Goal: Feedback & Contribution: Leave review/rating

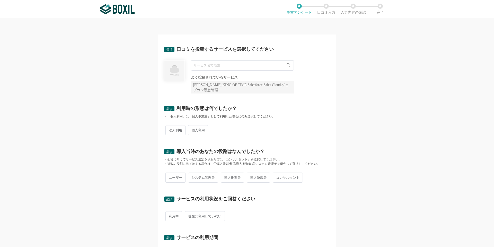
click at [243, 66] on input "text" at bounding box center [242, 65] width 103 height 10
click at [288, 65] on icon at bounding box center [288, 64] width 3 height 3
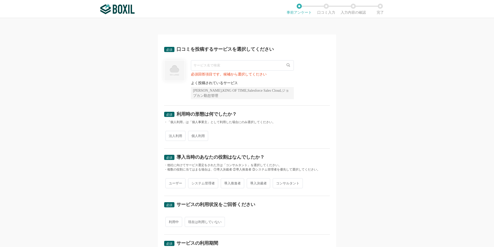
click at [248, 67] on input "text" at bounding box center [242, 65] width 103 height 10
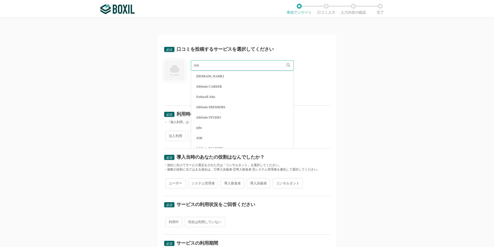
click at [215, 88] on span "JobSuite CAREER" at bounding box center [208, 86] width 25 height 3
type input "JobSuite CAREER"
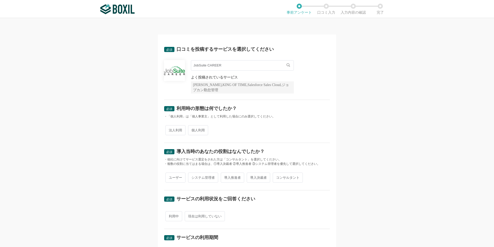
click at [174, 129] on span "法人利用" at bounding box center [176, 130] width 20 height 10
click at [170, 129] on input "法人利用" at bounding box center [168, 127] width 3 height 3
radio input "true"
click at [175, 180] on span "ユーザー" at bounding box center [176, 178] width 20 height 10
click at [170, 177] on input "ユーザー" at bounding box center [168, 174] width 3 height 3
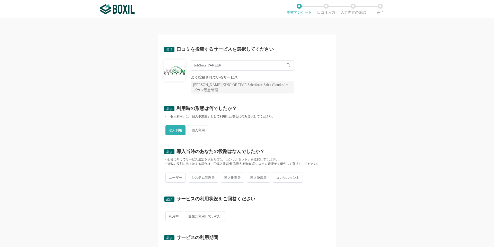
radio input "true"
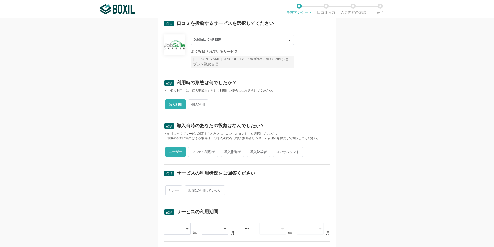
click at [175, 191] on span "利用中" at bounding box center [174, 190] width 17 height 10
click at [170, 190] on input "利用中" at bounding box center [168, 187] width 3 height 3
radio input "true"
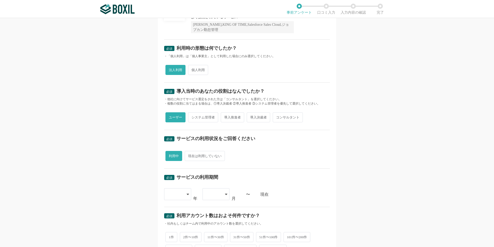
scroll to position [77, 0]
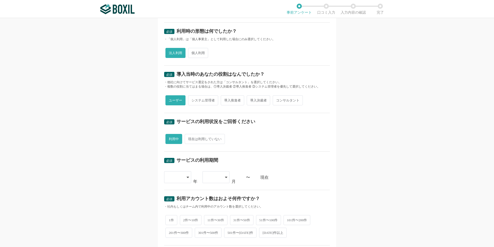
click at [187, 178] on icon at bounding box center [188, 177] width 3 height 4
click at [173, 241] on span "[DATE]" at bounding box center [174, 241] width 13 height 4
click at [225, 177] on icon at bounding box center [226, 177] width 2 height 1
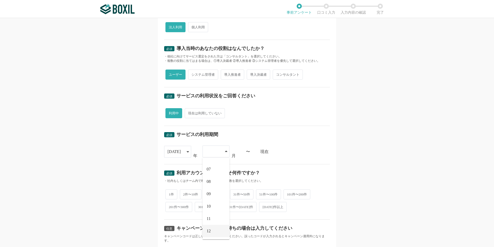
click at [210, 231] on li "12" at bounding box center [216, 231] width 27 height 12
click at [293, 151] on div "現在" at bounding box center [296, 151] width 70 height 4
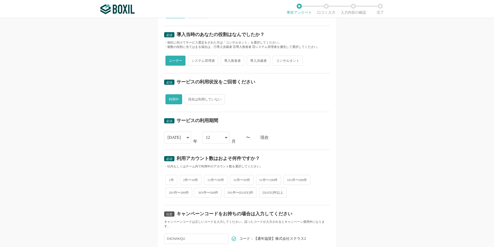
scroll to position [129, 0]
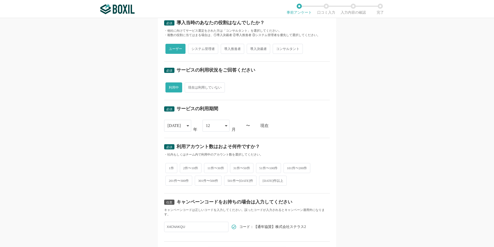
click at [262, 167] on span "51件〜100件" at bounding box center [268, 168] width 25 height 10
click at [261, 167] on input "51件〜100件" at bounding box center [259, 165] width 3 height 3
radio input "true"
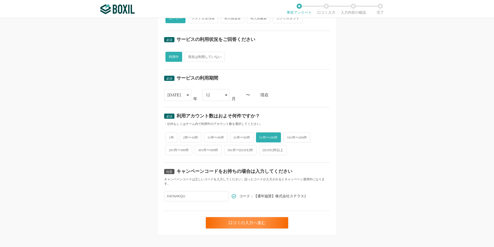
scroll to position [164, 0]
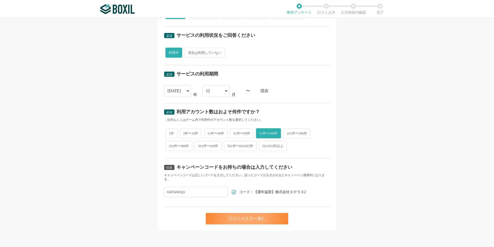
click at [254, 222] on div "口コミの入力へ進む" at bounding box center [247, 218] width 82 height 11
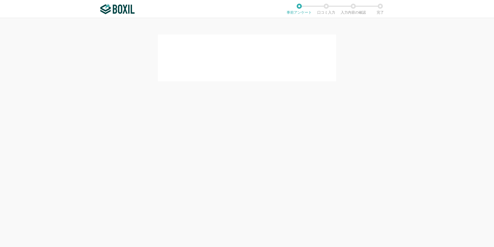
scroll to position [0, 0]
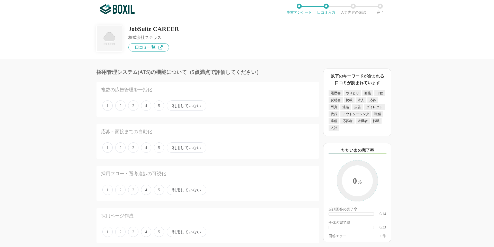
click at [175, 106] on span "利用していない" at bounding box center [187, 105] width 40 height 10
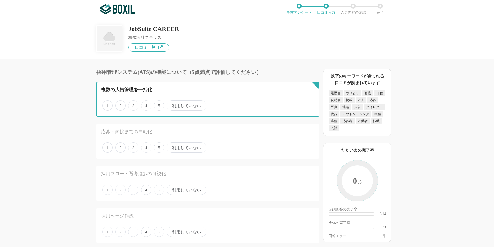
click at [172, 105] on input "利用していない" at bounding box center [169, 102] width 3 height 3
radio input "true"
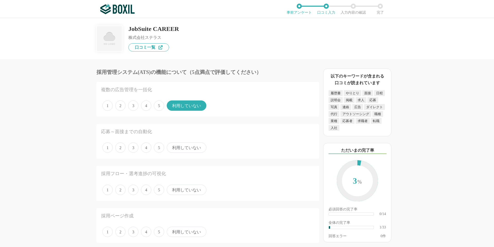
click at [133, 149] on span "3" at bounding box center [133, 147] width 10 height 10
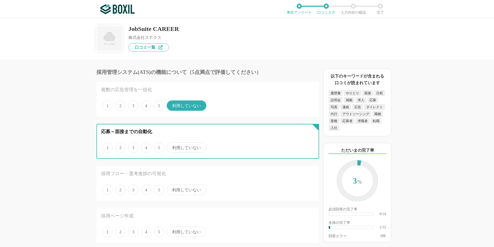
click at [133, 147] on input "3" at bounding box center [131, 144] width 3 height 3
radio input "true"
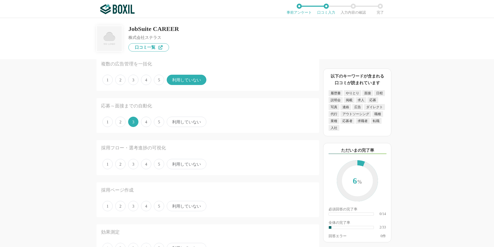
click at [131, 164] on span "3" at bounding box center [133, 164] width 10 height 10
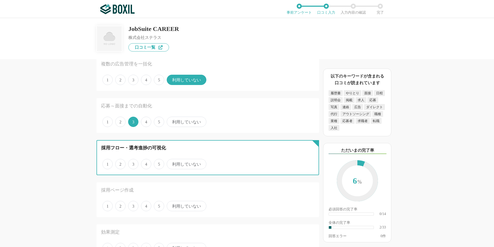
click at [131, 163] on input "3" at bounding box center [131, 161] width 3 height 3
radio input "true"
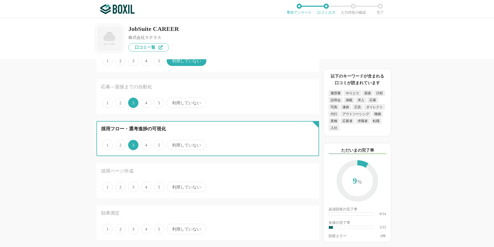
scroll to position [52, 0]
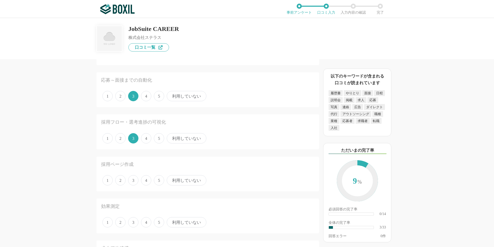
click at [109, 182] on span "1" at bounding box center [107, 180] width 10 height 10
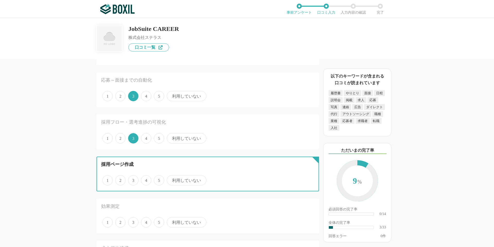
click at [107, 179] on input "1" at bounding box center [105, 177] width 3 height 3
radio input "true"
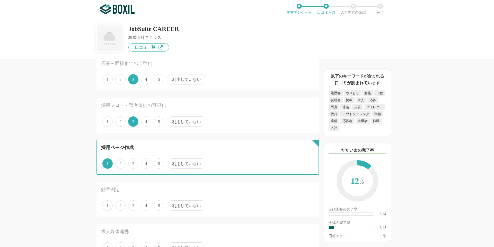
scroll to position [77, 0]
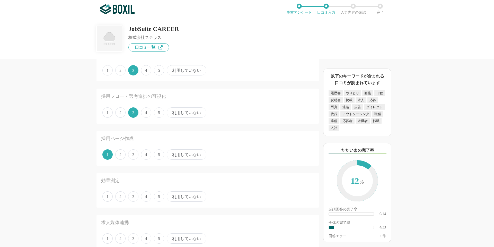
click at [122, 199] on span "2" at bounding box center [120, 196] width 10 height 10
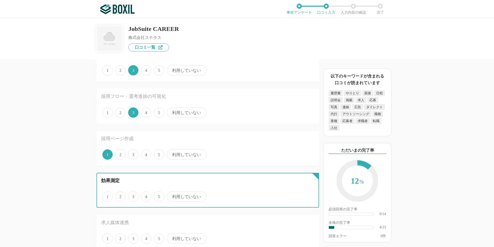
click at [120, 195] on input "2" at bounding box center [118, 193] width 3 height 3
radio input "true"
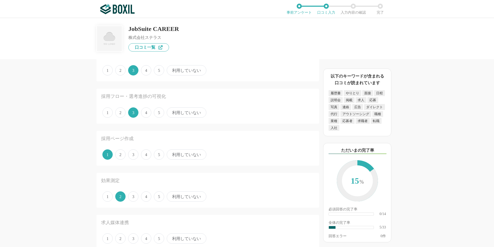
click at [121, 113] on span "2" at bounding box center [120, 112] width 10 height 10
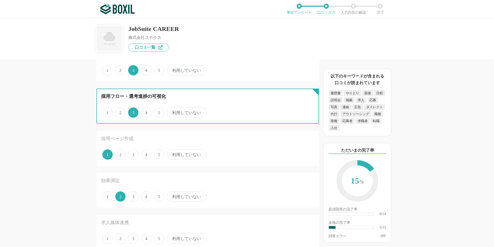
click at [120, 112] on input "2" at bounding box center [118, 109] width 3 height 3
radio input "true"
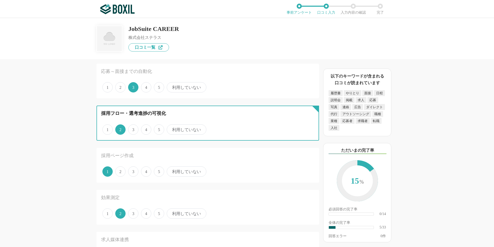
scroll to position [52, 0]
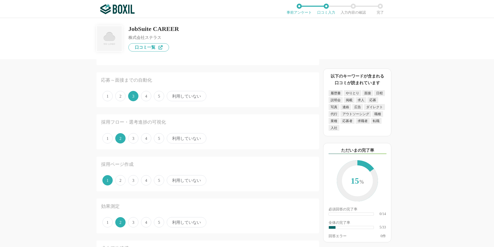
click at [123, 98] on span "2" at bounding box center [120, 96] width 10 height 10
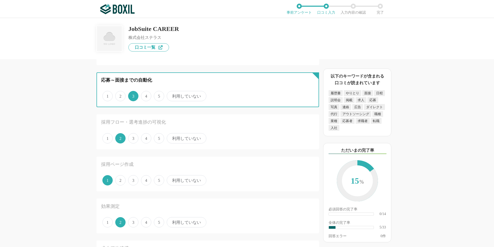
click at [120, 95] on input "2" at bounding box center [118, 93] width 3 height 3
radio input "true"
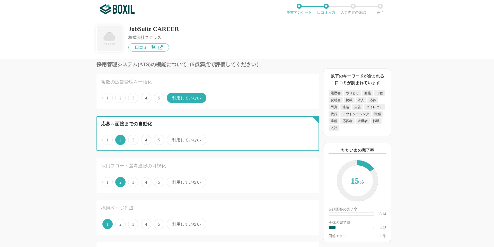
scroll to position [0, 0]
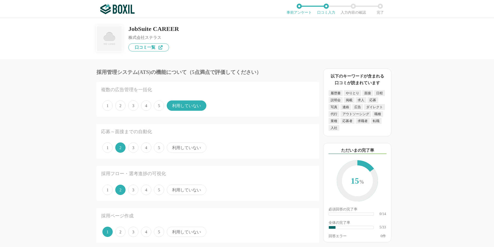
click at [148, 148] on span "4" at bounding box center [146, 147] width 10 height 10
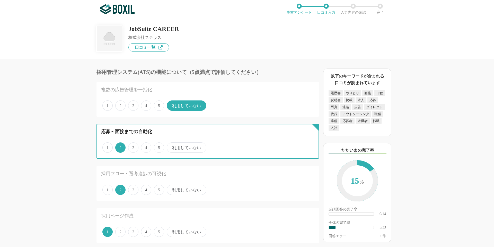
click at [146, 147] on input "4" at bounding box center [143, 144] width 3 height 3
radio input "true"
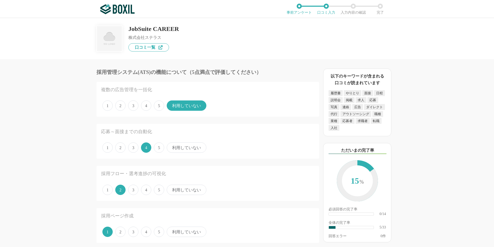
click at [147, 191] on span "4" at bounding box center [146, 190] width 10 height 10
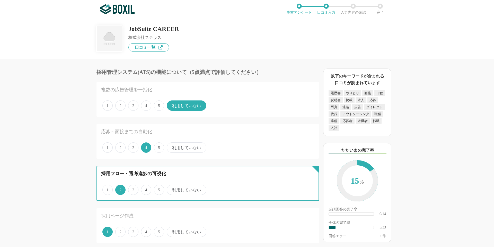
click at [146, 189] on input "4" at bounding box center [143, 186] width 3 height 3
radio input "true"
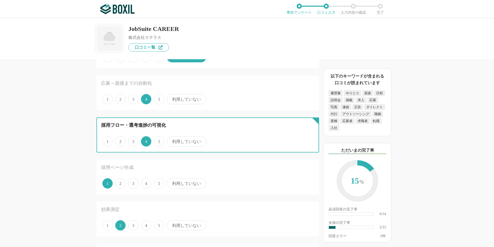
scroll to position [52, 0]
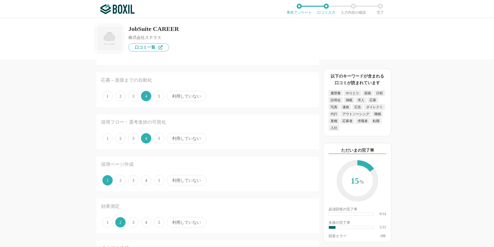
click at [146, 182] on span "4" at bounding box center [146, 180] width 10 height 10
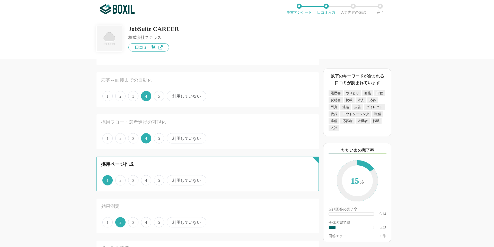
click at [146, 179] on input "4" at bounding box center [143, 177] width 3 height 3
radio input "true"
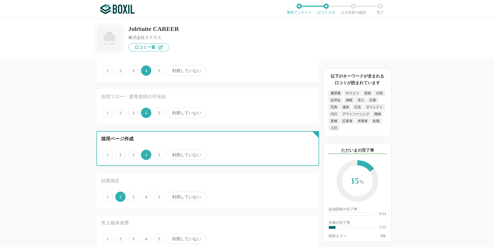
scroll to position [103, 0]
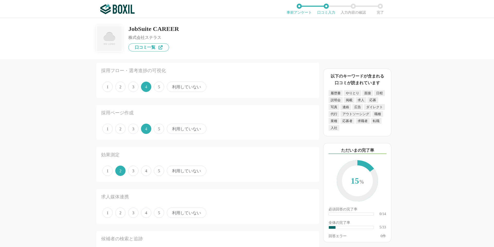
click at [148, 174] on span "4" at bounding box center [146, 171] width 10 height 10
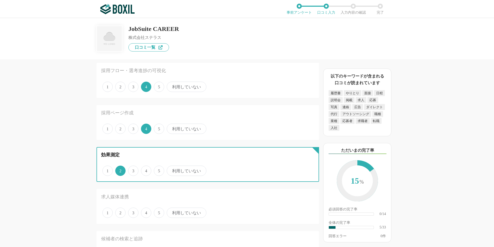
click at [146, 170] on input "4" at bounding box center [143, 167] width 3 height 3
radio input "true"
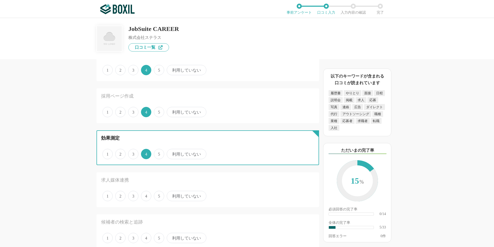
scroll to position [129, 0]
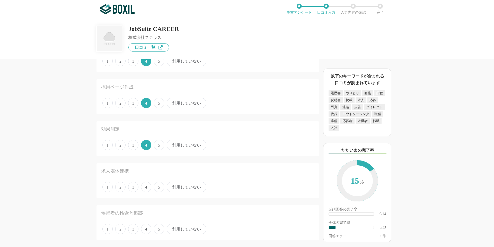
click at [174, 188] on span "利用していない" at bounding box center [187, 187] width 40 height 10
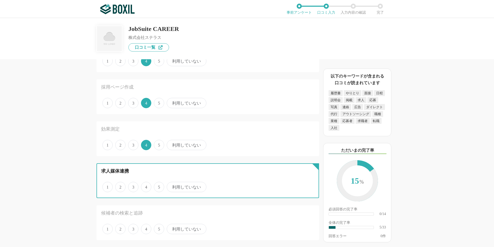
click at [172, 186] on input "利用していない" at bounding box center [169, 184] width 3 height 3
radio input "true"
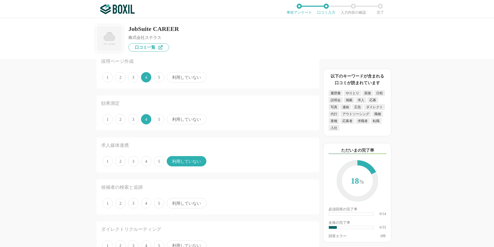
click at [160, 204] on span "5" at bounding box center [159, 203] width 10 height 10
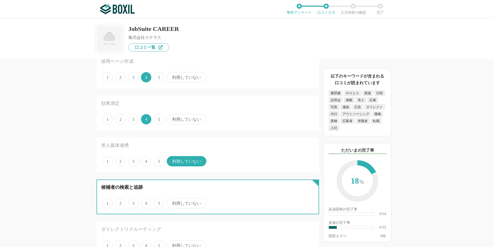
click at [159, 202] on input "5" at bounding box center [156, 200] width 3 height 3
radio input "true"
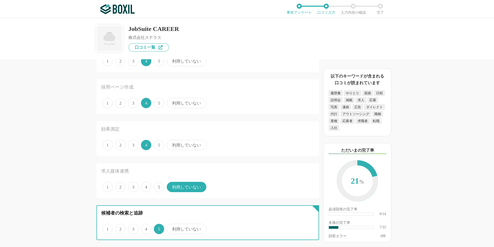
scroll to position [206, 0]
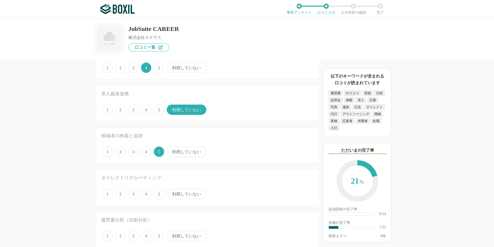
click at [174, 193] on span "利用していない" at bounding box center [187, 194] width 40 height 10
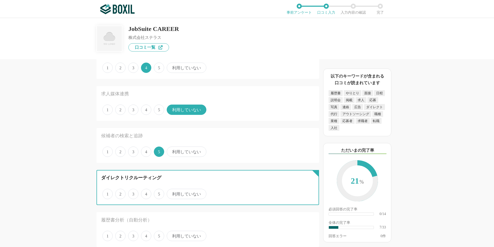
click at [172, 193] on input "利用していない" at bounding box center [169, 191] width 3 height 3
radio input "true"
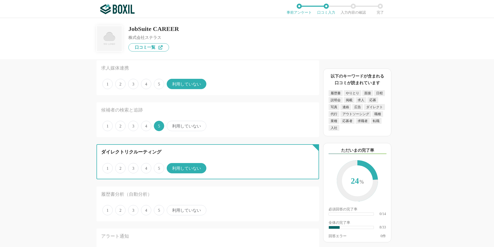
scroll to position [258, 0]
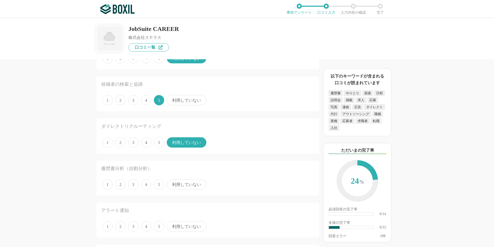
click at [180, 186] on span "利用していない" at bounding box center [187, 184] width 40 height 10
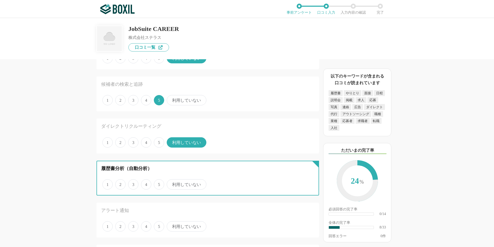
click at [172, 183] on input "利用していない" at bounding box center [169, 181] width 3 height 3
radio input "true"
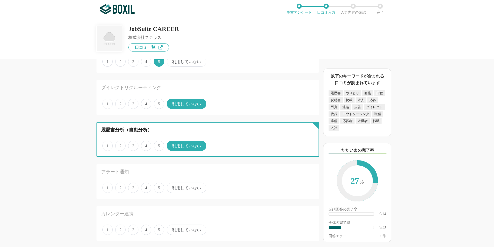
scroll to position [309, 0]
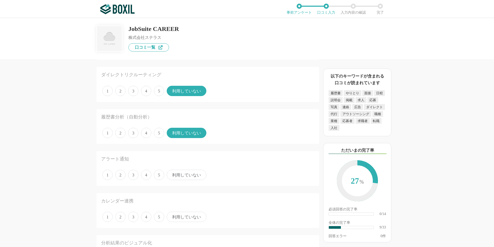
click at [134, 176] on span "3" at bounding box center [133, 175] width 10 height 10
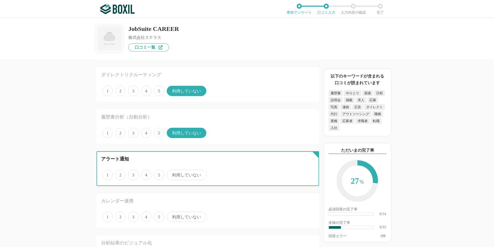
click at [133, 174] on input "3" at bounding box center [131, 171] width 3 height 3
radio input "true"
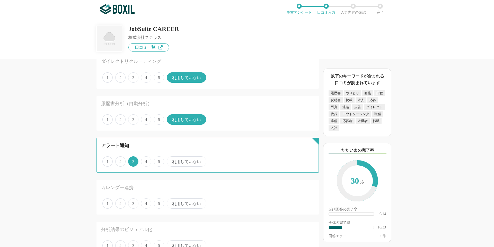
scroll to position [335, 0]
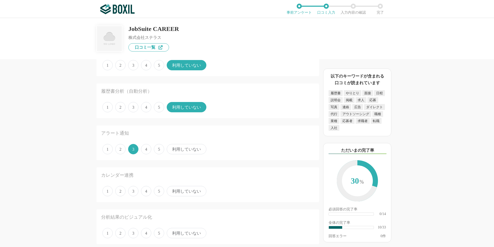
click at [159, 191] on span "5" at bounding box center [159, 191] width 10 height 10
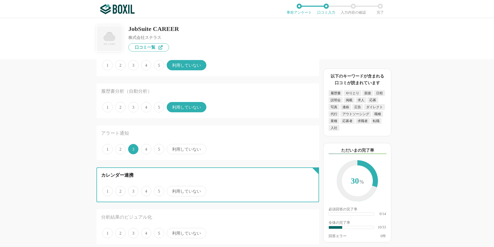
click at [159, 190] on input "5" at bounding box center [156, 188] width 3 height 3
radio input "true"
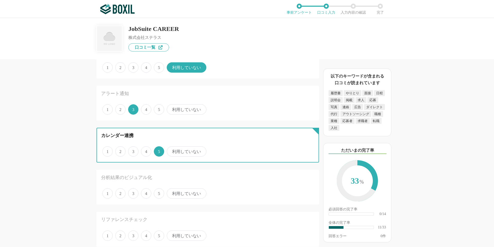
scroll to position [386, 0]
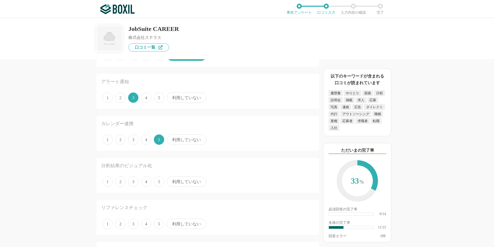
click at [146, 183] on span "4" at bounding box center [146, 181] width 10 height 10
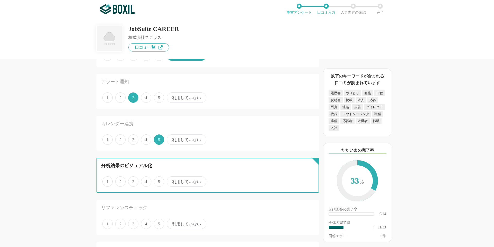
click at [146, 181] on input "4" at bounding box center [143, 178] width 3 height 3
radio input "true"
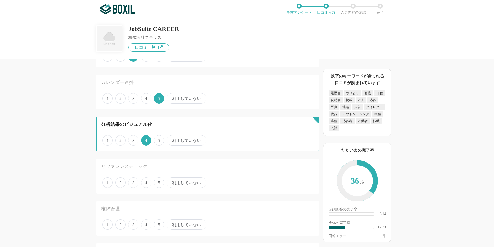
scroll to position [438, 0]
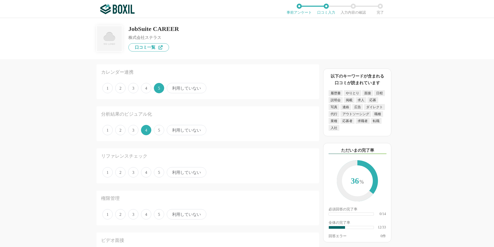
click at [178, 175] on span "利用していない" at bounding box center [187, 172] width 40 height 10
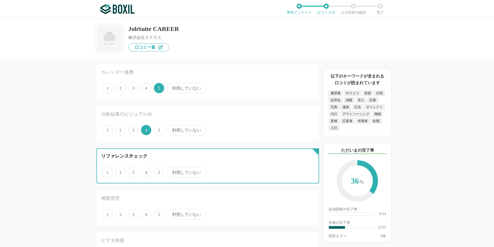
click at [172, 171] on input "利用していない" at bounding box center [169, 169] width 3 height 3
radio input "true"
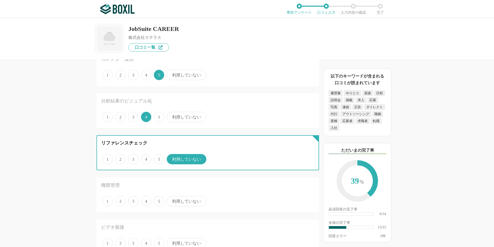
scroll to position [464, 0]
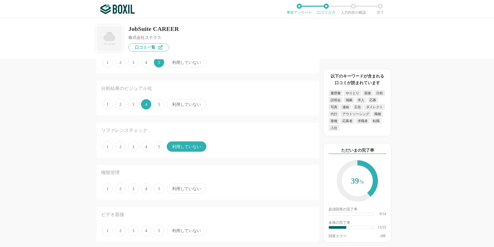
click at [134, 190] on span "3" at bounding box center [133, 188] width 10 height 10
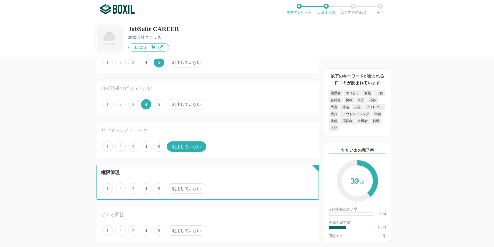
click at [133, 187] on input "3" at bounding box center [131, 185] width 3 height 3
radio input "true"
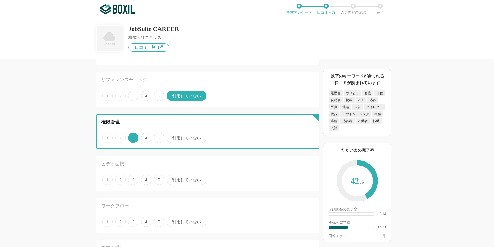
scroll to position [515, 0]
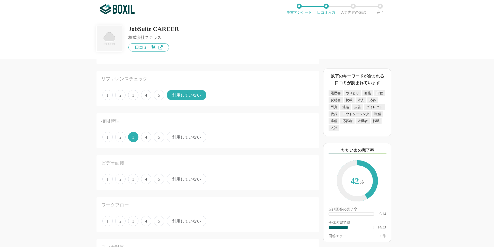
click at [178, 181] on span "利用していない" at bounding box center [187, 179] width 40 height 10
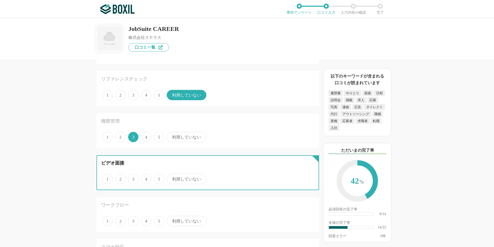
click at [172, 178] on input "利用していない" at bounding box center [169, 176] width 3 height 3
radio input "true"
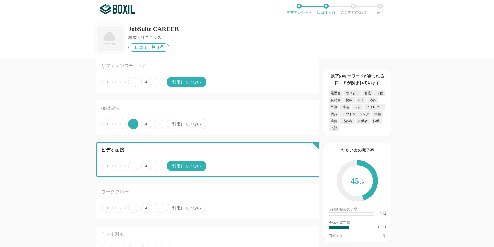
scroll to position [541, 0]
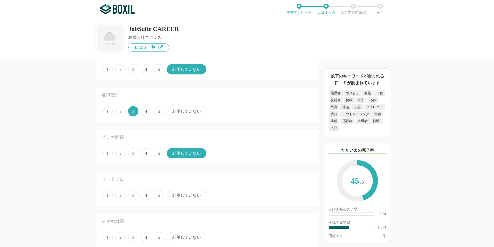
click at [170, 196] on span "利用していない" at bounding box center [187, 195] width 40 height 10
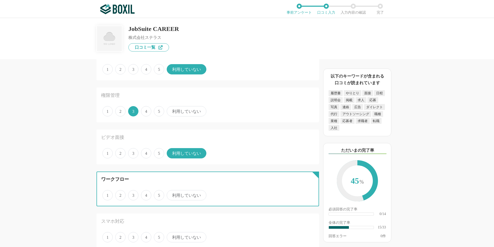
click at [170, 194] on input "利用していない" at bounding box center [169, 192] width 3 height 3
radio input "true"
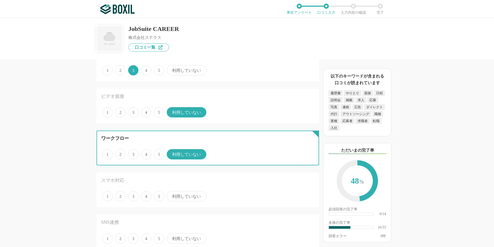
scroll to position [592, 0]
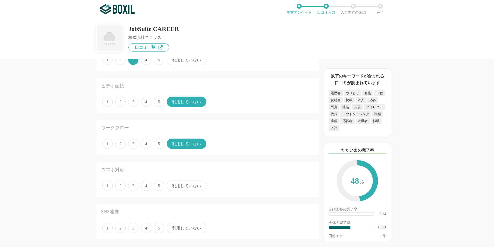
click at [178, 187] on span "利用していない" at bounding box center [187, 186] width 40 height 10
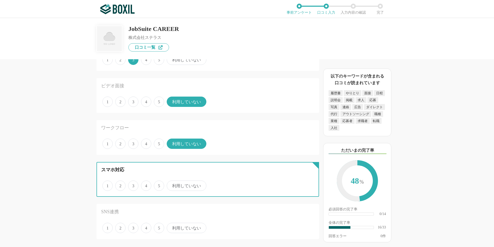
click at [172, 185] on input "利用していない" at bounding box center [169, 182] width 3 height 3
radio input "true"
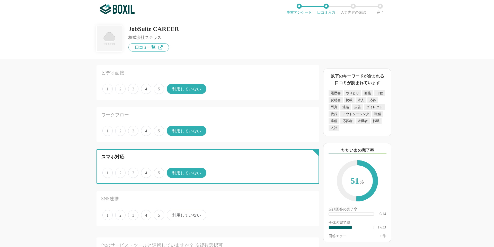
scroll to position [618, 0]
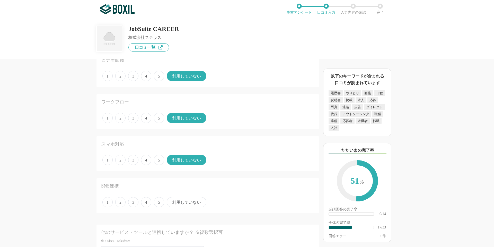
click at [173, 202] on span "利用していない" at bounding box center [187, 202] width 40 height 10
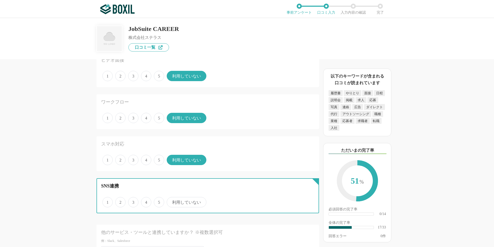
click at [172, 201] on input "利用していない" at bounding box center [169, 199] width 3 height 3
radio input "true"
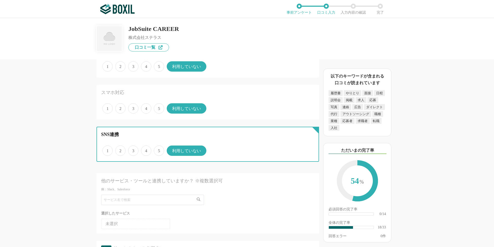
scroll to position [695, 0]
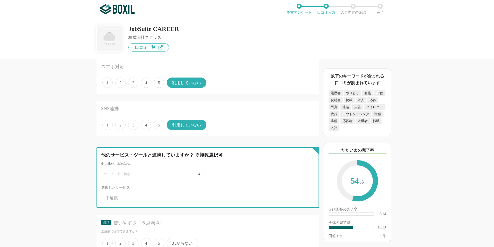
click at [153, 177] on input "text" at bounding box center [152, 174] width 103 height 10
type input "お"
type input "out"
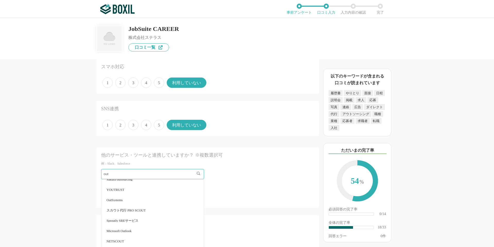
click at [138, 231] on li "Microsoft Outlook" at bounding box center [152, 231] width 102 height 10
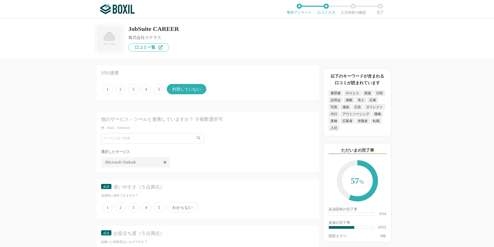
scroll to position [747, 0]
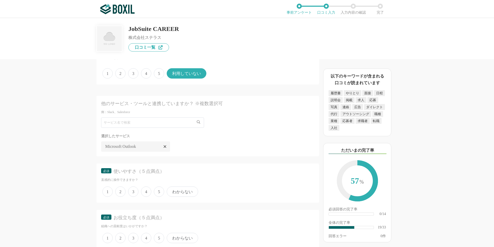
click at [147, 191] on span "4" at bounding box center [146, 191] width 10 height 10
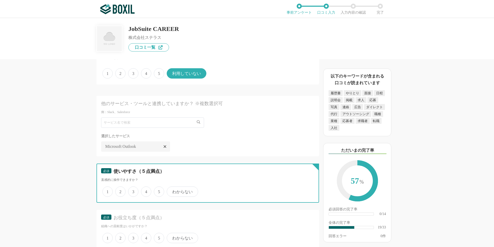
click at [146, 191] on input "4" at bounding box center [143, 188] width 3 height 3
radio input "true"
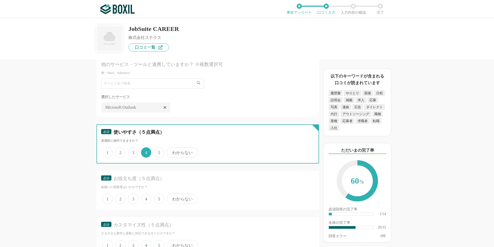
scroll to position [798, 0]
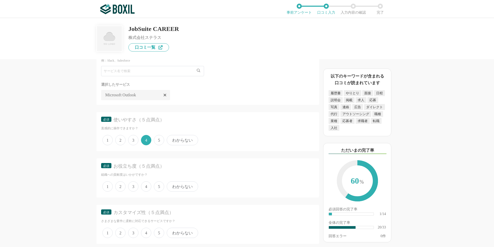
click at [144, 186] on span "4" at bounding box center [146, 186] width 10 height 10
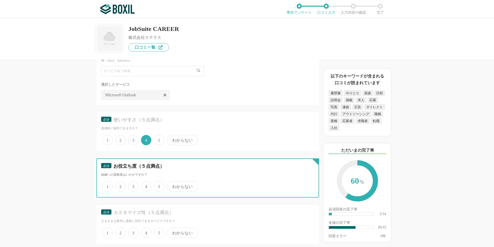
click at [144, 185] on input "4" at bounding box center [143, 183] width 3 height 3
radio input "true"
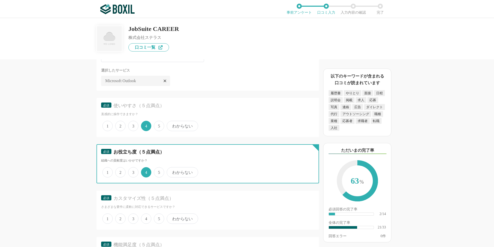
scroll to position [824, 0]
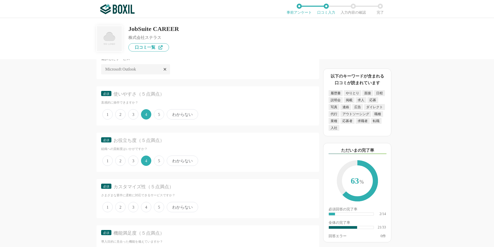
click at [135, 206] on span "3" at bounding box center [133, 207] width 10 height 10
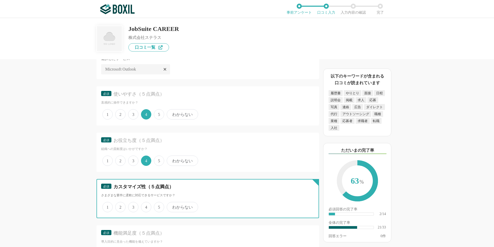
click at [133, 206] on input "3" at bounding box center [131, 204] width 3 height 3
radio input "true"
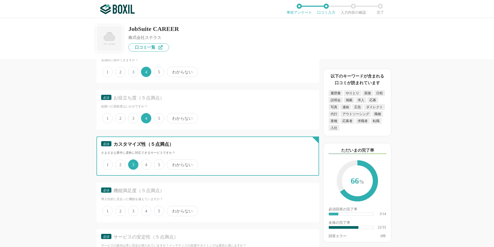
scroll to position [876, 0]
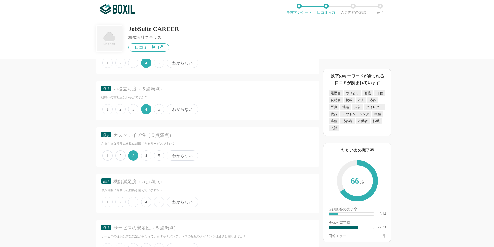
click at [147, 202] on span "4" at bounding box center [146, 202] width 10 height 10
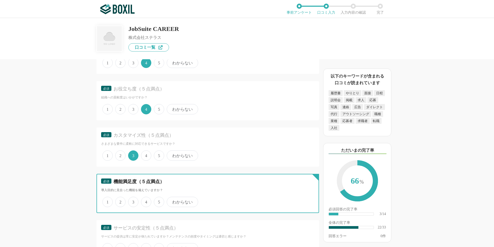
click at [146, 201] on input "4" at bounding box center [143, 199] width 3 height 3
radio input "true"
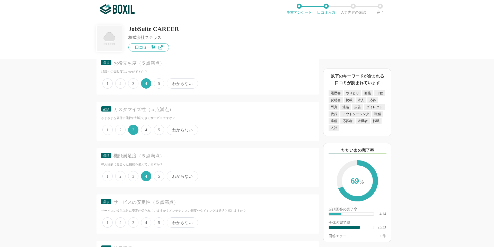
click at [149, 223] on span "4" at bounding box center [146, 222] width 10 height 10
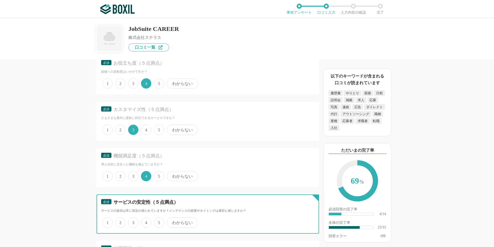
click at [146, 221] on input "4" at bounding box center [143, 219] width 3 height 3
radio input "true"
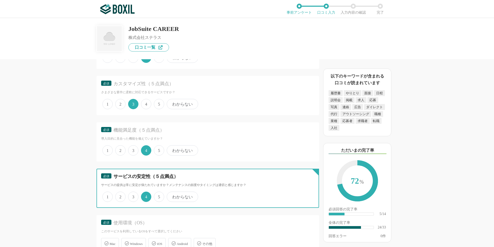
scroll to position [953, 0]
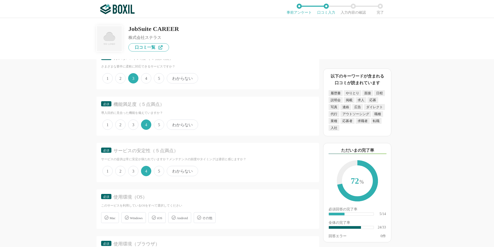
click at [126, 218] on icon at bounding box center [127, 218] width 4 height 4
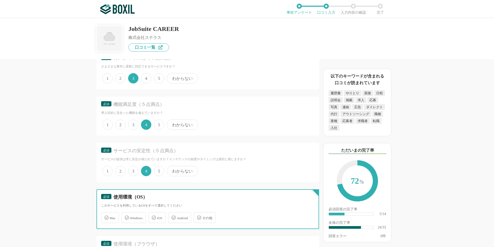
click at [126, 216] on input "Windows" at bounding box center [124, 214] width 3 height 3
checkbox input "true"
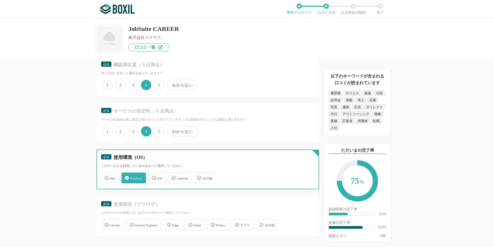
scroll to position [1004, 0]
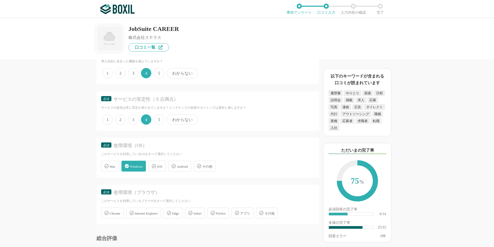
click at [105, 213] on icon at bounding box center [107, 213] width 4 height 4
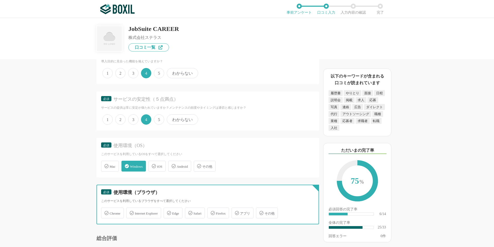
click at [105, 212] on input "Chrome" at bounding box center [103, 209] width 3 height 3
checkbox input "true"
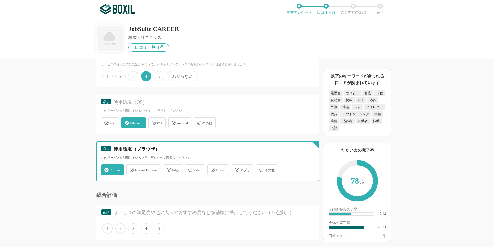
scroll to position [1056, 0]
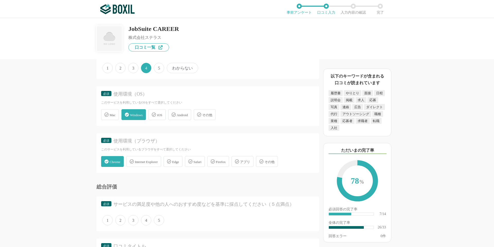
click at [147, 222] on span "4" at bounding box center [146, 220] width 10 height 10
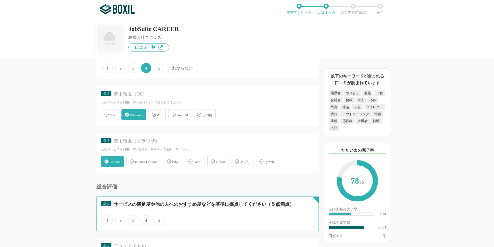
click at [146, 219] on input "4" at bounding box center [143, 217] width 3 height 3
radio input "true"
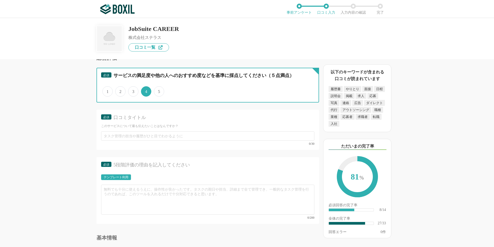
scroll to position [6, 0]
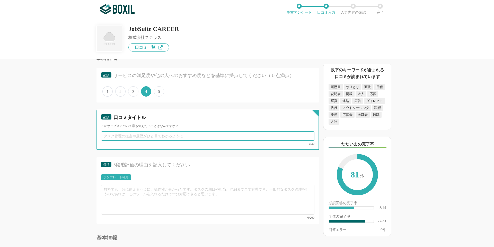
click at [133, 137] on input "text" at bounding box center [207, 135] width 213 height 9
type input "面接官とのOutlook連携が便利"
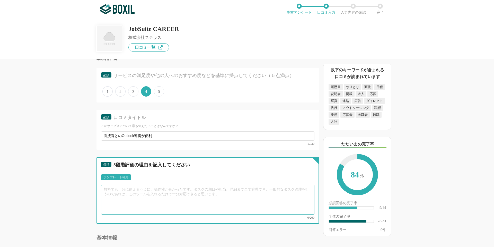
click at [116, 189] on textarea at bounding box center [207, 200] width 213 height 30
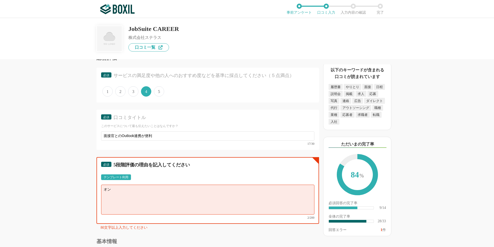
type textarea "オ"
type textarea "応"
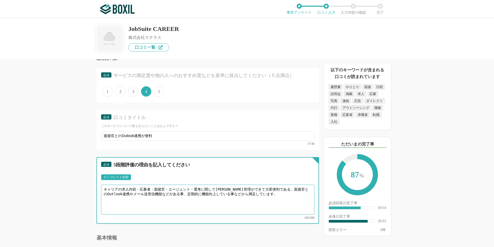
click at [108, 192] on textarea "キャリアの求人内容・応募者・面接官・エージェント・選考に関して[PERSON_NAME]管理ができて大変便利である。面接官とのOutlook連携やメール送受信…" at bounding box center [207, 200] width 213 height 30
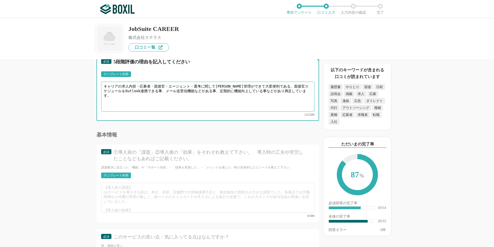
scroll to position [1313, 0]
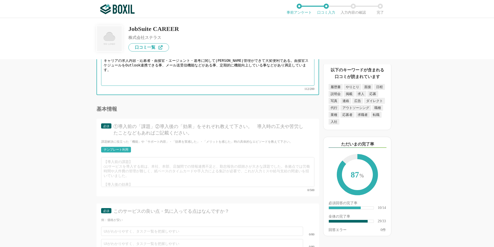
type textarea "キャリアの求人内容・応募者・面接官・エージェント・選考に関して[PERSON_NAME]管理ができて大変便利である。面接官スケジュールをOutlook連携でき…"
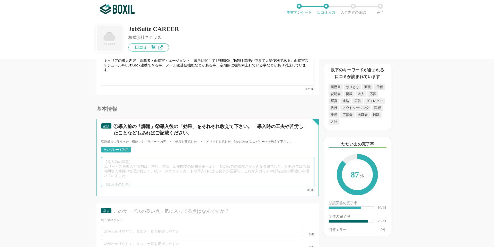
click at [135, 163] on textarea at bounding box center [207, 172] width 213 height 30
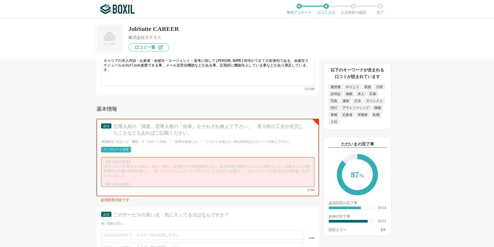
click at [125, 148] on div "テンプレート利用" at bounding box center [116, 149] width 25 height 3
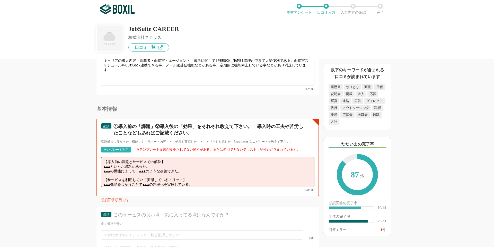
click at [102, 163] on textarea "【導入前の課題とサービスでの解決】 ▲▲▲といった課題があった。 ▲▲▲の機能によって、▲▲▲のような改善できた。 【サービスを利用していて実感しているメリッ…" at bounding box center [207, 172] width 213 height 30
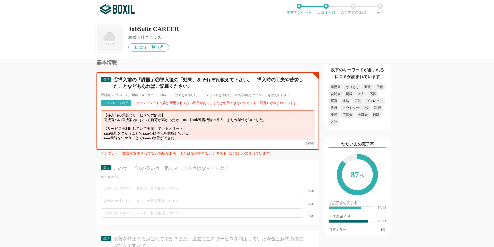
scroll to position [1365, 0]
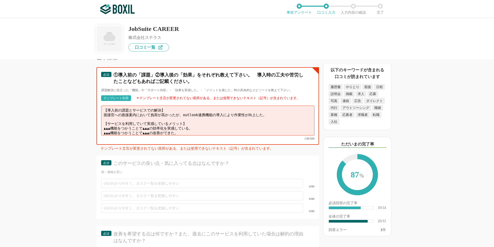
click at [103, 121] on textarea "【導入前の課題とサービスでの解決】 面接官への面接案内において負荷が高かったが、outlook連携機能の導入により作業性が向上した。 【サービスを利用していて…" at bounding box center [207, 121] width 213 height 30
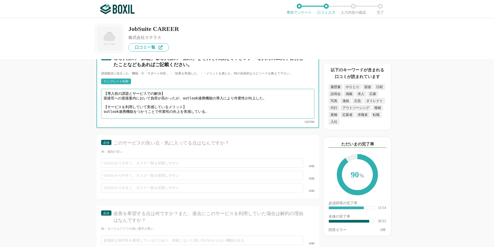
scroll to position [1391, 0]
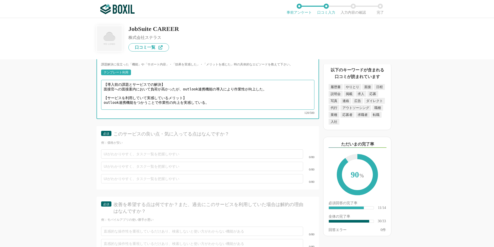
type textarea "【導入前の課題とサービスでの解決】 面接官への面接案内において負荷が高かったが、outlook連携機能の導入により作業性が向上した。 【サービスを利用していて…"
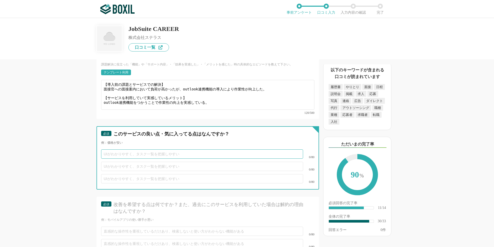
click at [167, 149] on input "text" at bounding box center [202, 153] width 202 height 9
type input "き"
type input "採用関連の情報を[PERSON_NAME]管理できる"
click at [153, 162] on input "text" at bounding box center [202, 166] width 202 height 9
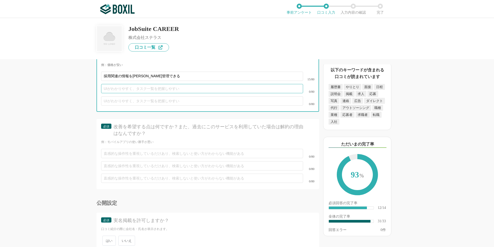
scroll to position [1443, 0]
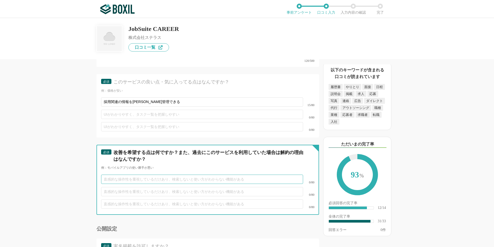
click at [109, 176] on input "text" at bounding box center [202, 179] width 202 height 9
click at [121, 175] on input "text" at bounding box center [202, 179] width 202 height 9
type input "メ"
type input "面接案内メールにおいて添付ファイルを付けられるようにして欲しい"
click at [134, 187] on input "text" at bounding box center [202, 191] width 202 height 9
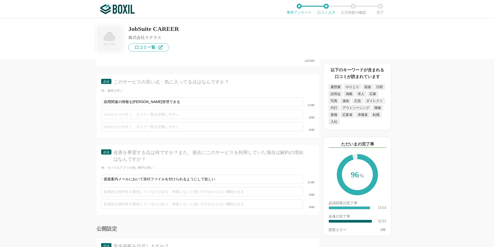
click at [77, 185] on div "採用管理システム(ATS)の機能について（5点満点で評価してください） 複数の広告管理を一括化 1 2 3 4 5 利用していない 応募～面接までの自動化 1…" at bounding box center [191, 153] width 258 height 188
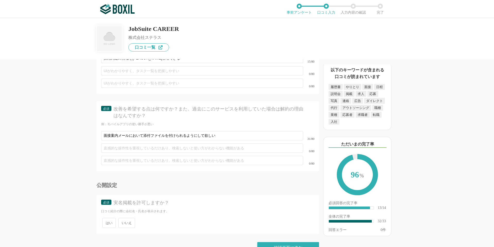
scroll to position [1494, 0]
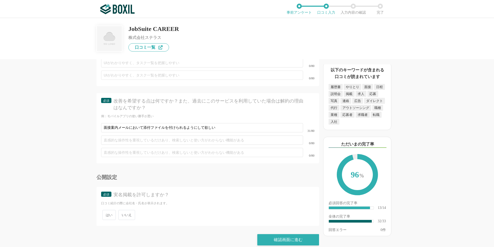
click at [131, 211] on span "いいえ" at bounding box center [126, 215] width 17 height 10
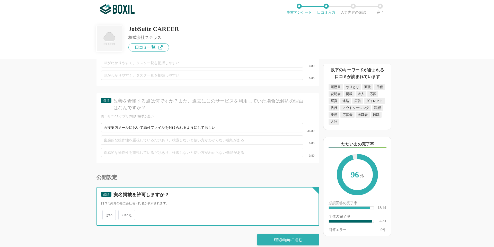
click at [123, 211] on input "いいえ" at bounding box center [121, 212] width 3 height 3
radio input "true"
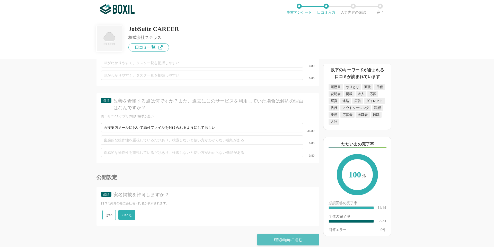
click at [274, 234] on div "確認画面に進む" at bounding box center [289, 239] width 62 height 11
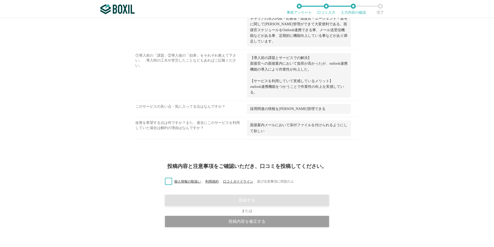
scroll to position [585, 0]
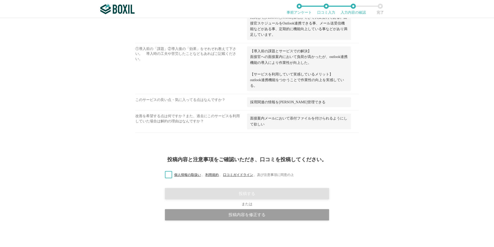
click at [166, 176] on label "個人情報の取扱い 、 利用規約 、 口コミガイドライン 、 及び注意事項に同意の上" at bounding box center [227, 174] width 133 height 5
click at [0, 0] on input "個人情報の取扱い 、 利用規約 、 口コミガイドライン 、 及び注意事項に同意の上" at bounding box center [0, 0] width 0 height 0
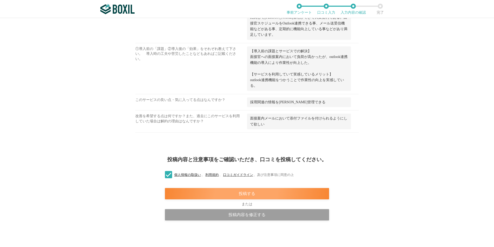
click at [242, 193] on div "投稿する" at bounding box center [247, 193] width 164 height 11
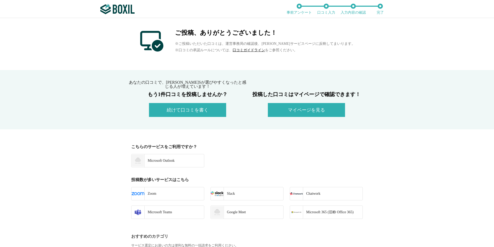
click at [300, 112] on button "マイページを見る" at bounding box center [306, 110] width 77 height 14
